Goal: Navigation & Orientation: Understand site structure

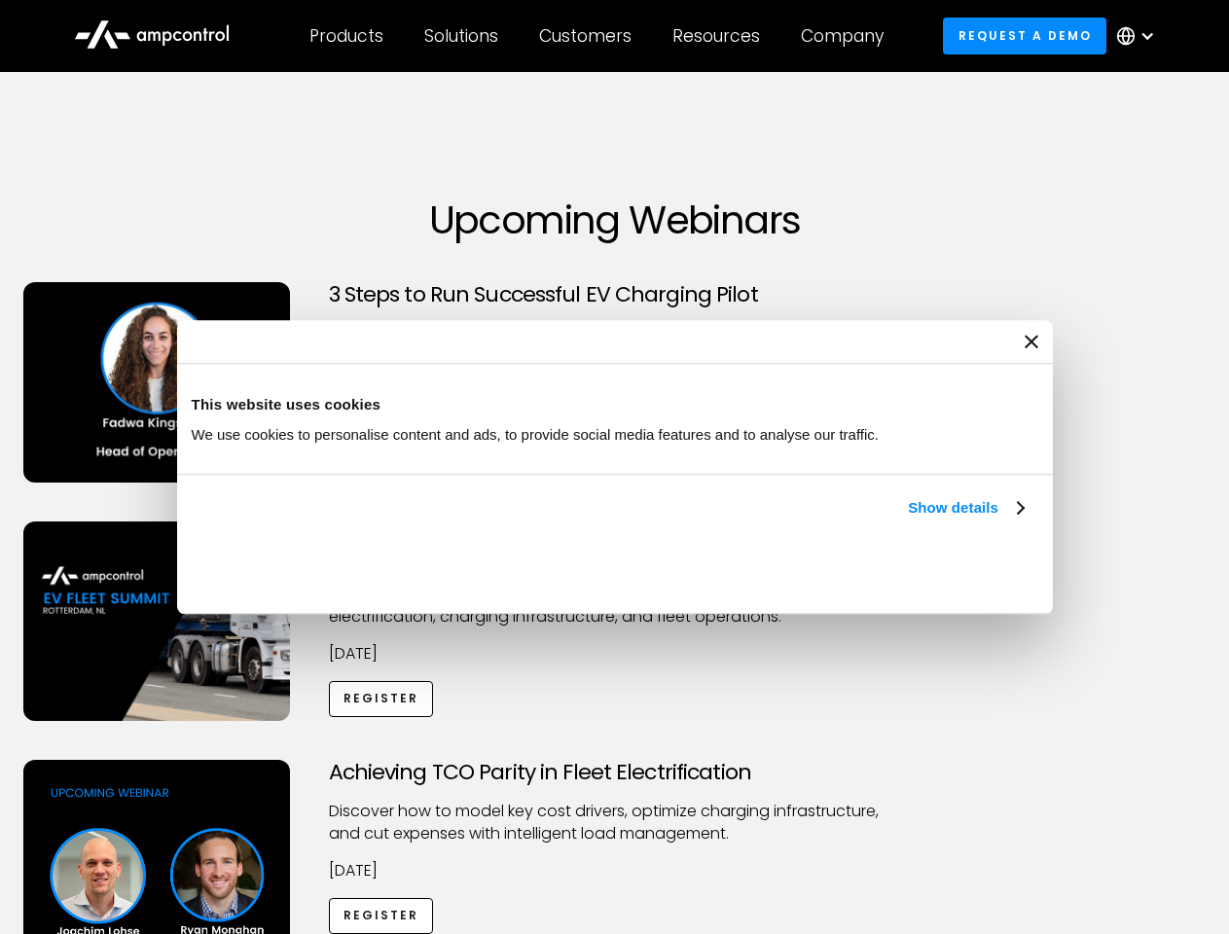
click at [908, 520] on link "Show details" at bounding box center [965, 507] width 115 height 23
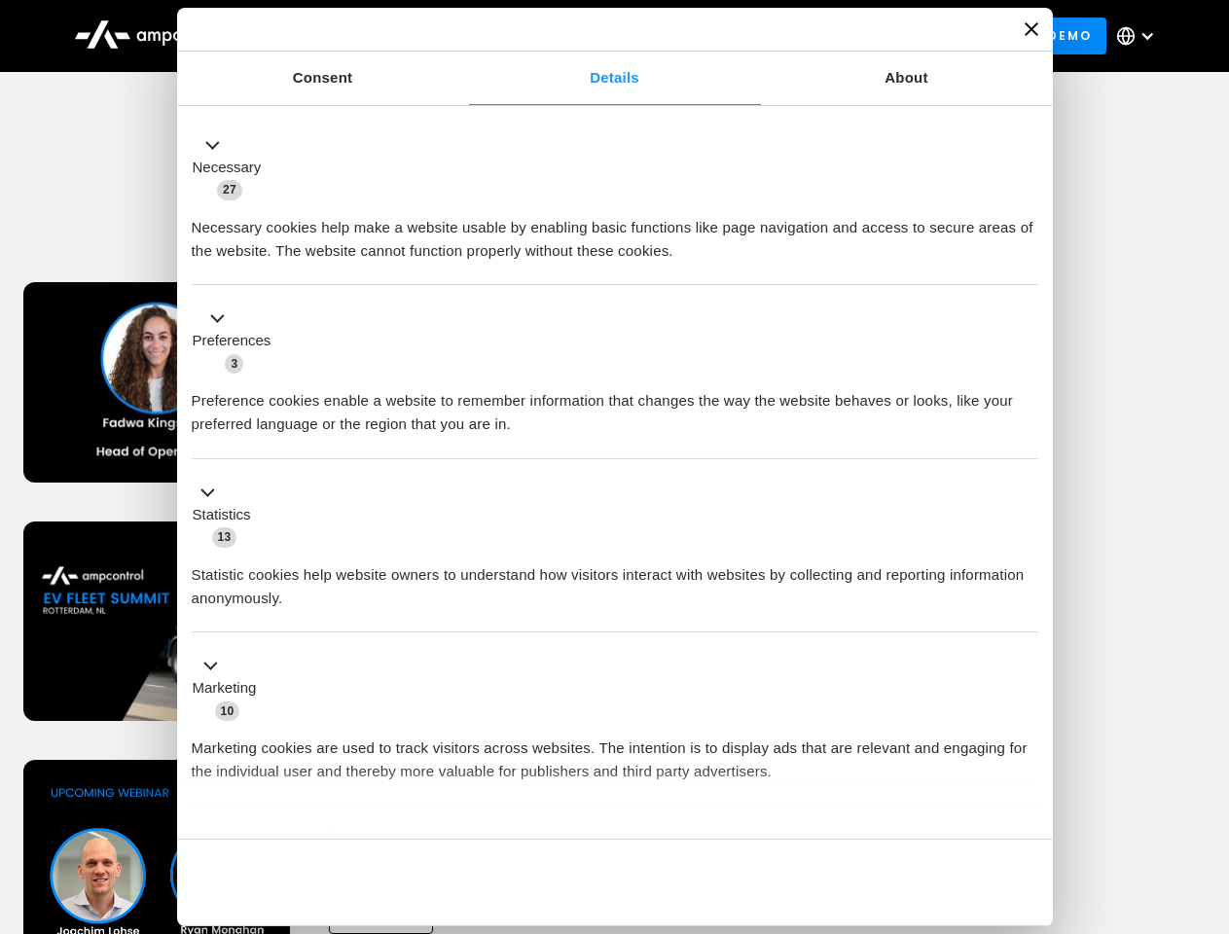
click at [1026, 263] on div "Necessary cookies help make a website usable by enabling basic functions like p…" at bounding box center [615, 231] width 847 height 61
click at [1208, 784] on div "Achieving TCO Parity in Fleet Electrification Discover how to model key cost dr…" at bounding box center [615, 913] width 1222 height 306
click at [599, 36] on div "Customers" at bounding box center [585, 35] width 92 height 21
click at [346, 36] on div "Products" at bounding box center [347, 35] width 74 height 21
click at [462, 36] on div "Solutions" at bounding box center [461, 35] width 74 height 21
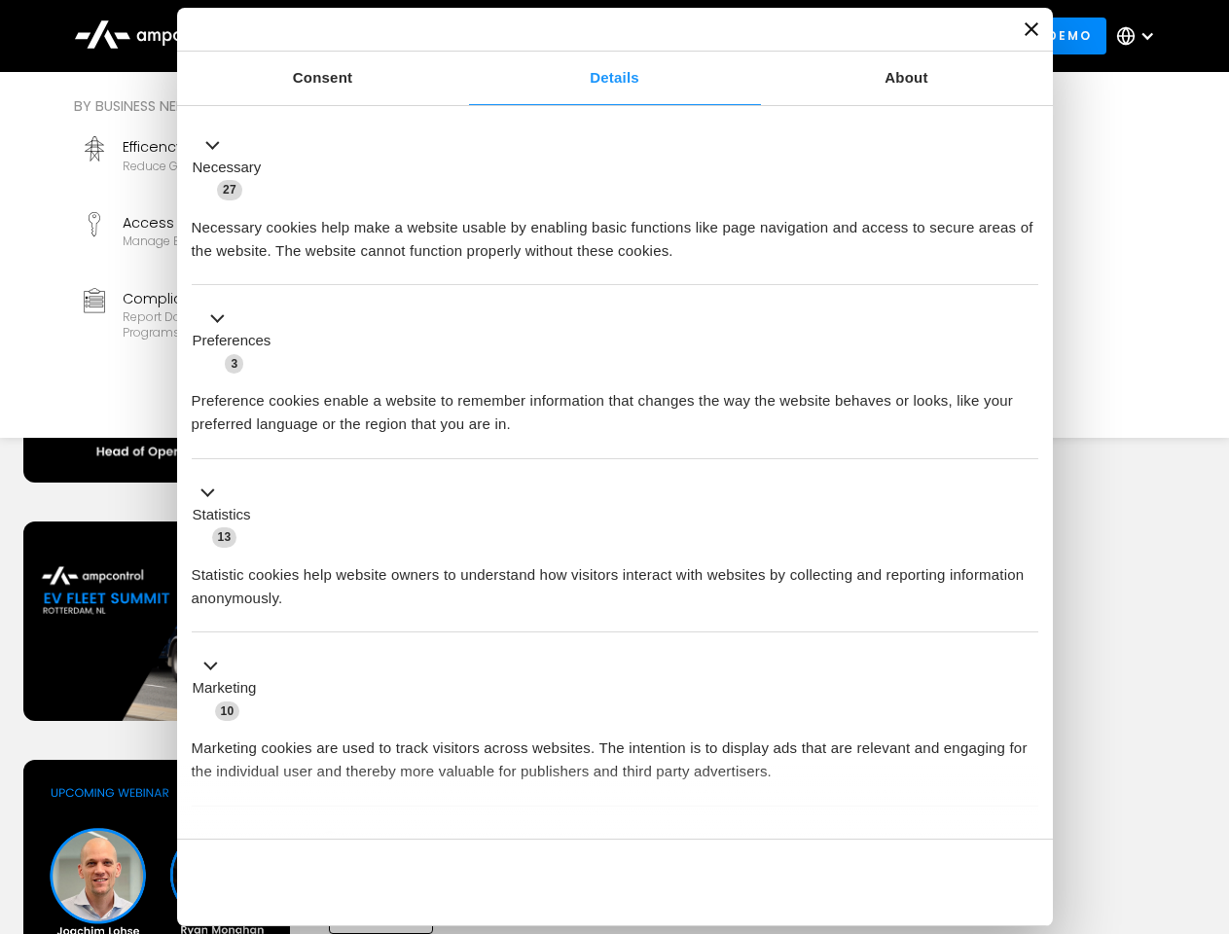
click at [589, 36] on div "Customers" at bounding box center [585, 35] width 92 height 21
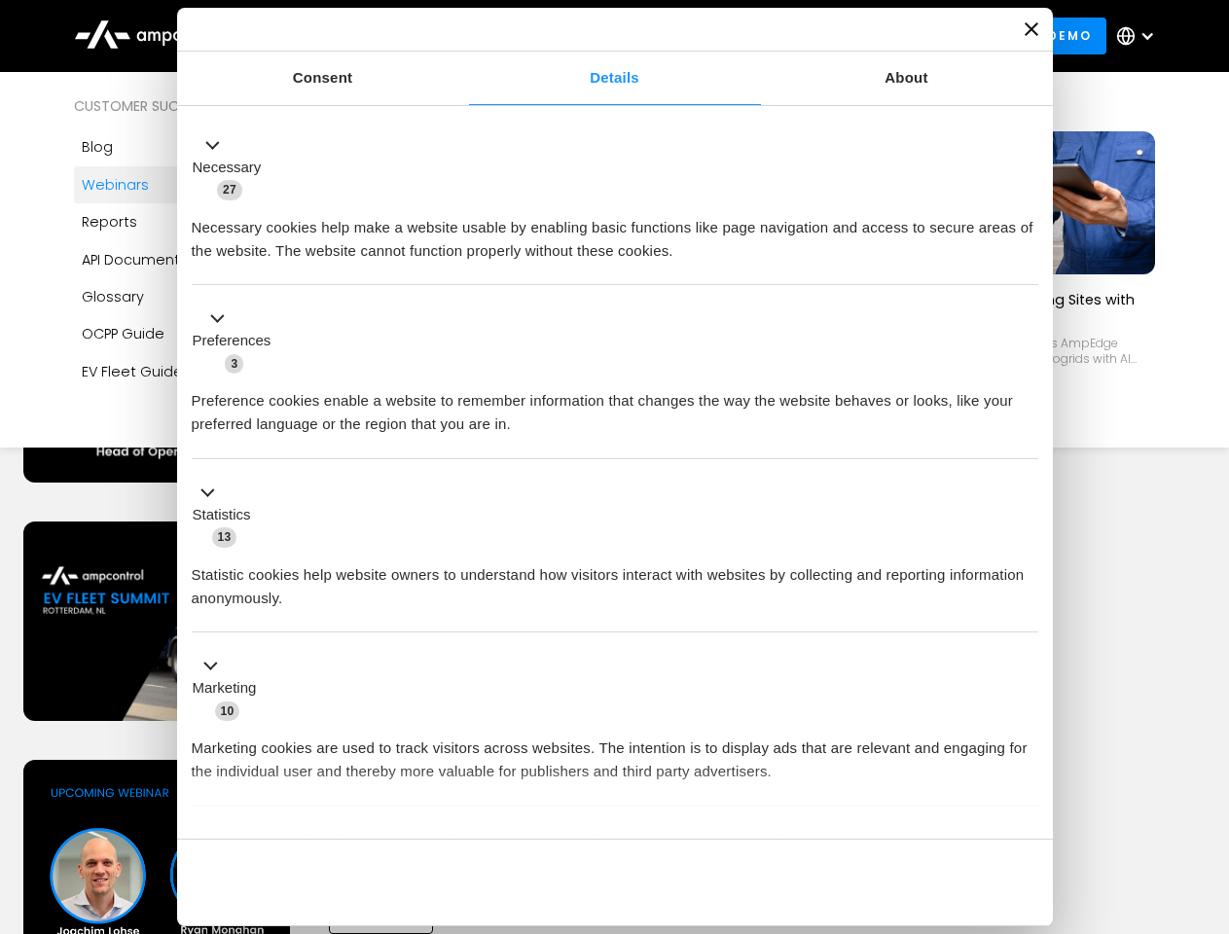
click at [720, 36] on div "Resources" at bounding box center [717, 35] width 88 height 21
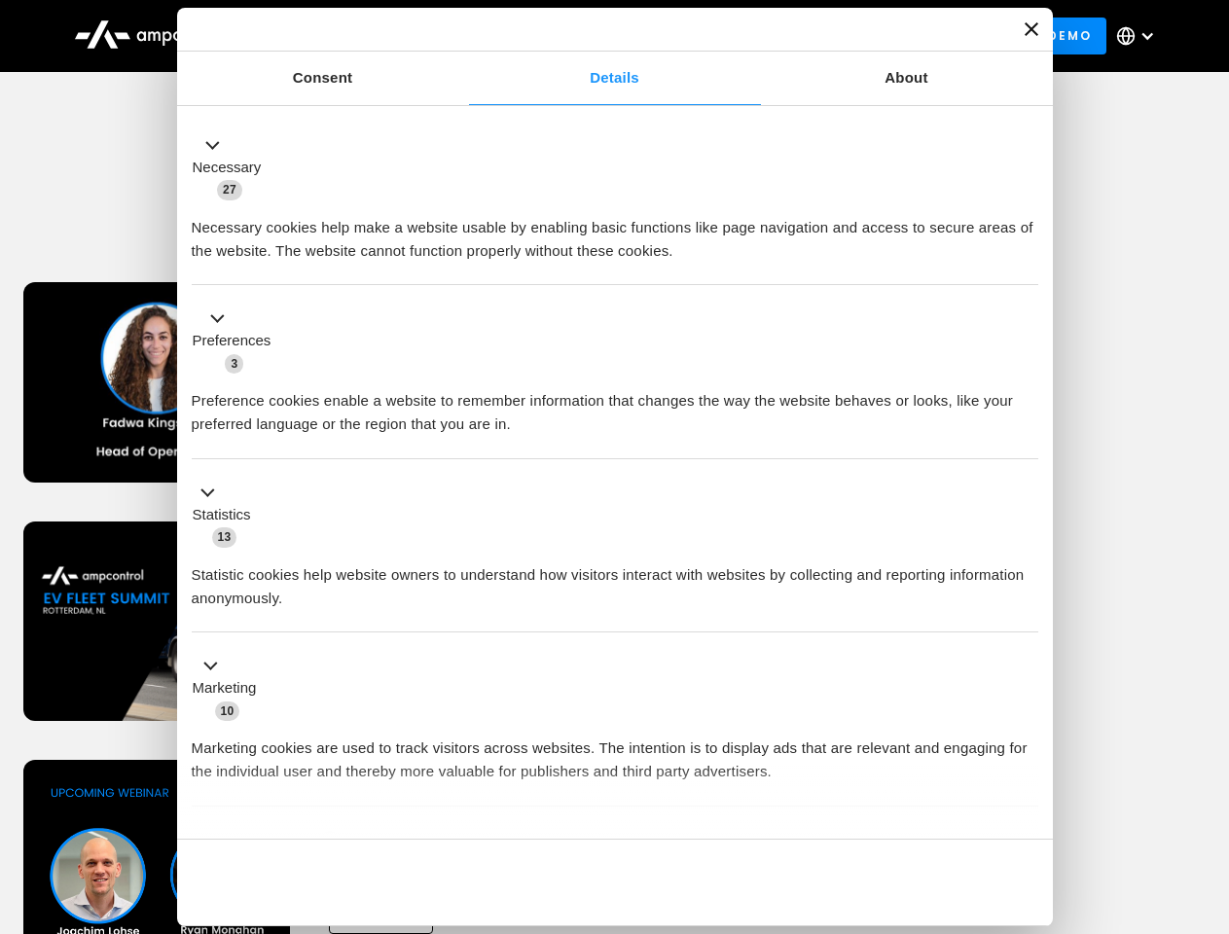
click at [849, 36] on div "Company" at bounding box center [842, 35] width 83 height 21
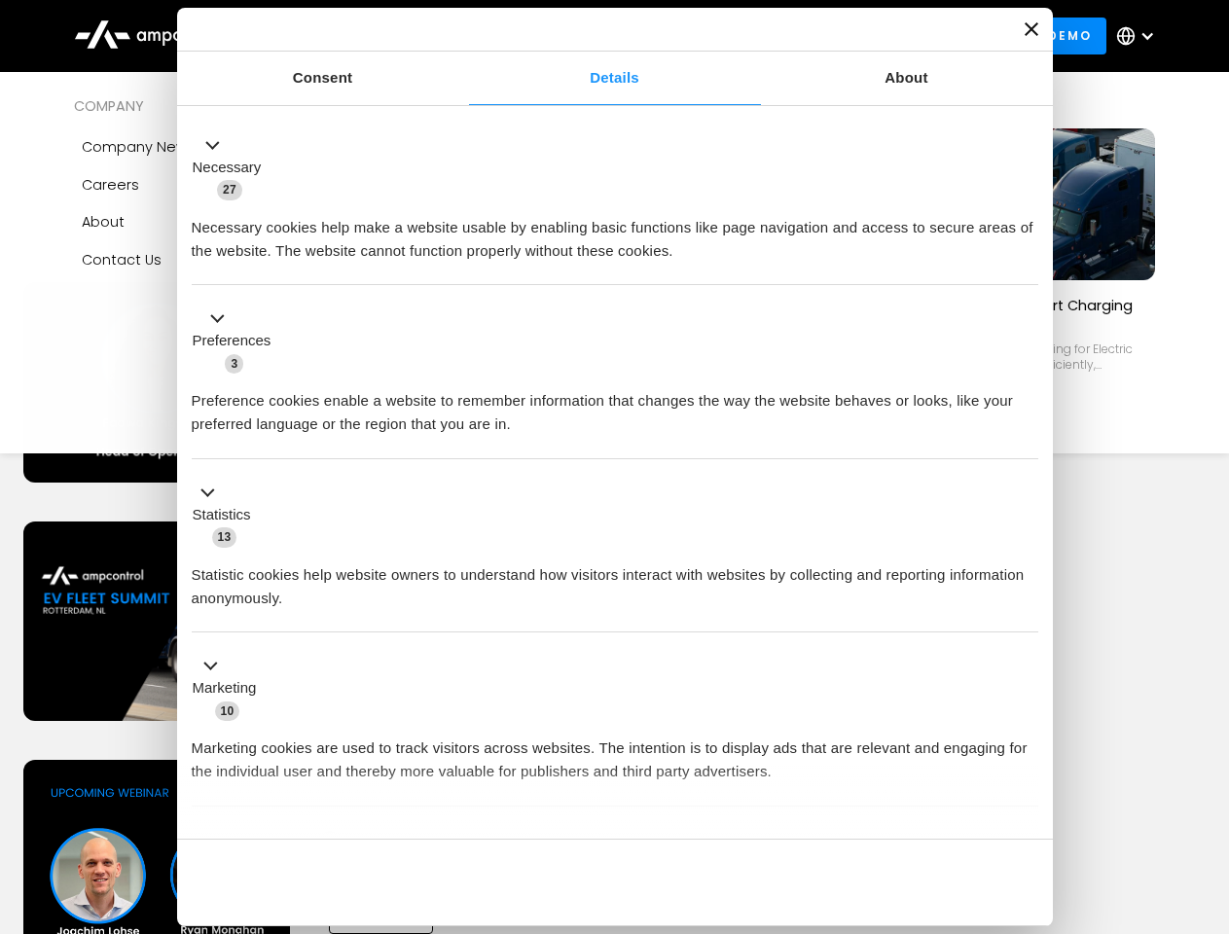
click at [1141, 36] on div at bounding box center [1148, 36] width 16 height 16
